Goal: Task Accomplishment & Management: Manage account settings

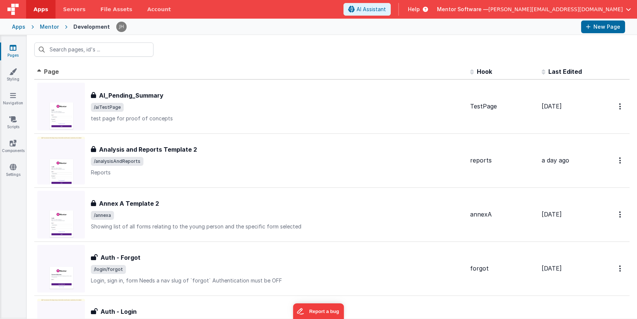
click at [628, 11] on span "button" at bounding box center [628, 9] width 5 height 5
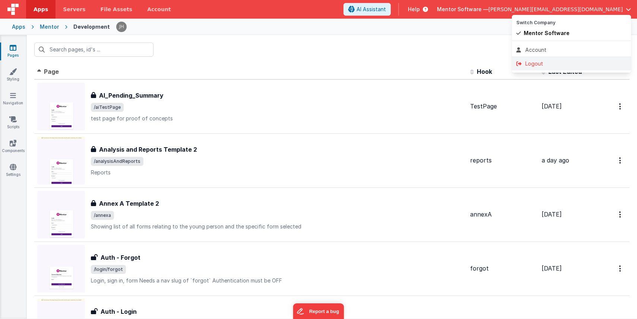
click at [542, 66] on div "Logout" at bounding box center [572, 63] width 110 height 7
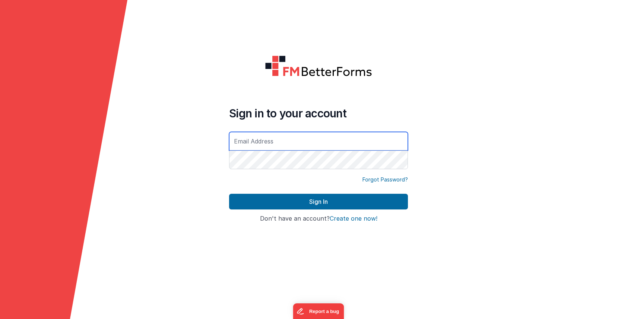
type input "[PERSON_NAME][EMAIL_ADDRESS][DOMAIN_NAME]"
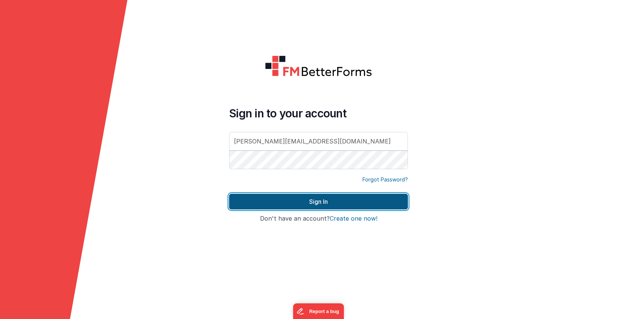
click at [262, 198] on button "Sign In" at bounding box center [318, 202] width 179 height 16
